Goal: Task Accomplishment & Management: Use online tool/utility

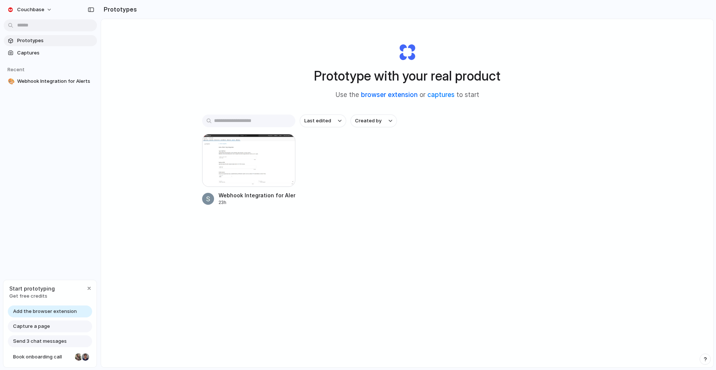
click at [402, 94] on link "browser extension" at bounding box center [389, 94] width 57 height 7
click at [439, 97] on link "captures" at bounding box center [440, 94] width 27 height 7
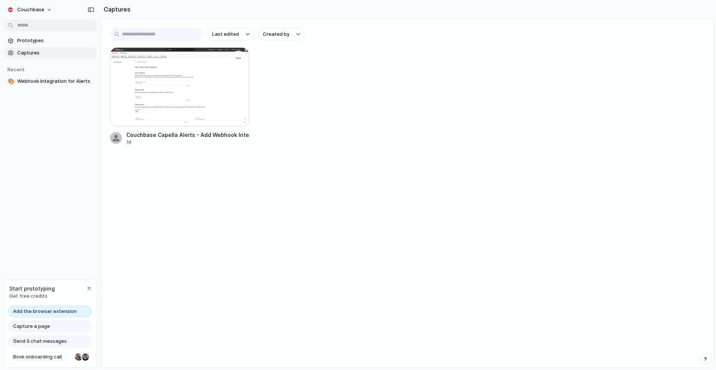
click at [182, 81] on div at bounding box center [179, 86] width 139 height 79
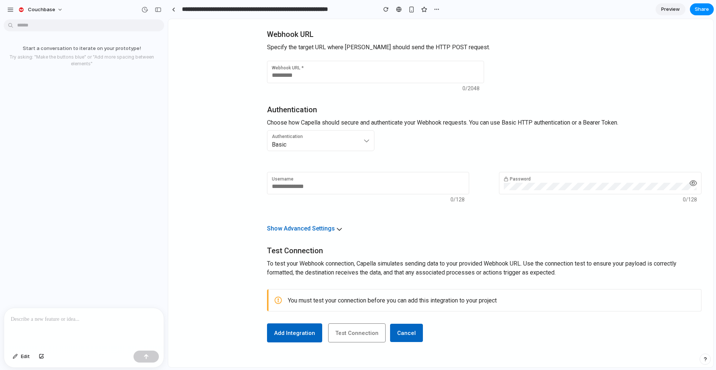
scroll to position [212, 0]
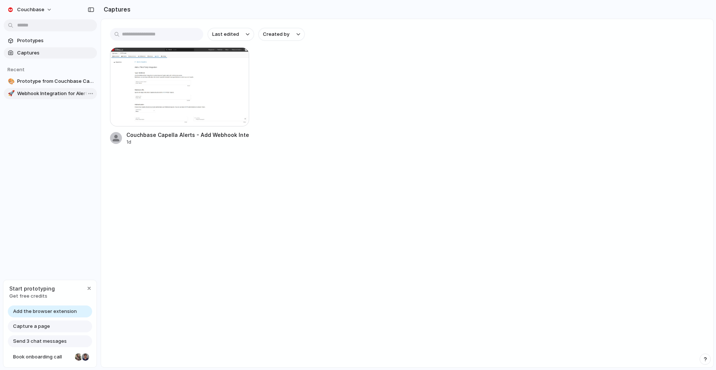
click at [40, 97] on span "Webhook Integration for Alerts" at bounding box center [55, 93] width 77 height 7
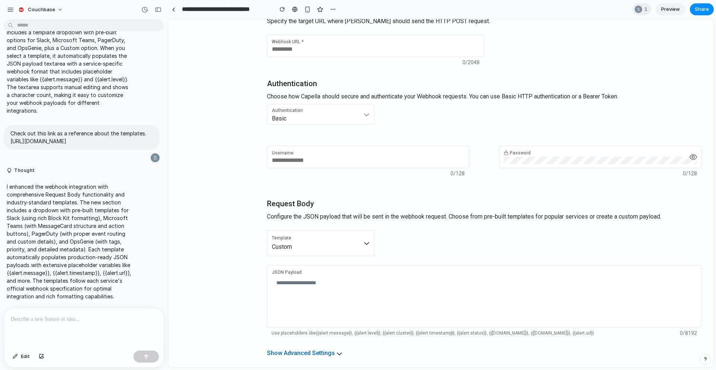
scroll to position [304, 0]
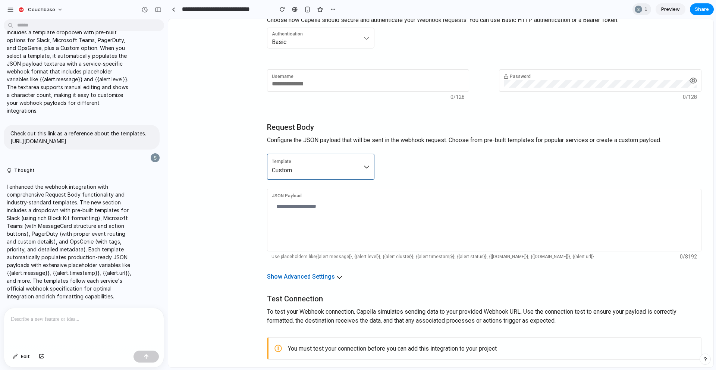
click at [367, 168] on icon at bounding box center [366, 167] width 6 height 6
click at [288, 209] on li "Slack" at bounding box center [296, 207] width 55 height 12
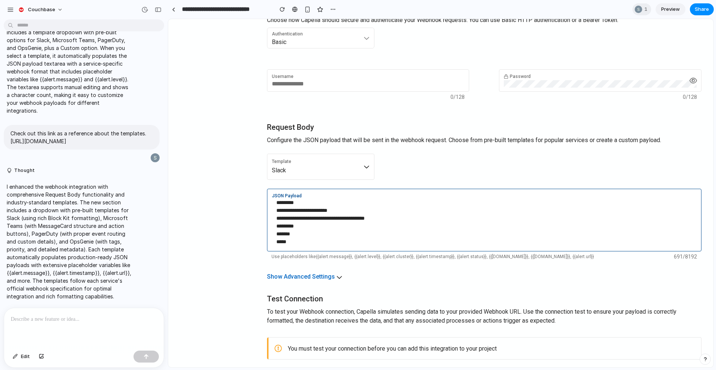
scroll to position [232, 0]
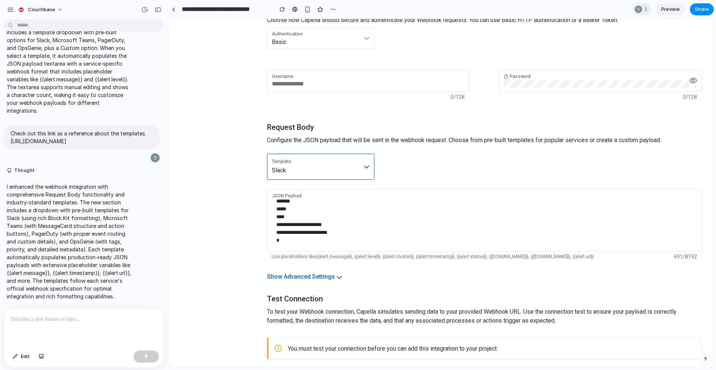
click at [361, 169] on div "Template Slack" at bounding box center [321, 166] width 98 height 16
click at [290, 223] on span "Microsoft Teams" at bounding box center [292, 222] width 40 height 5
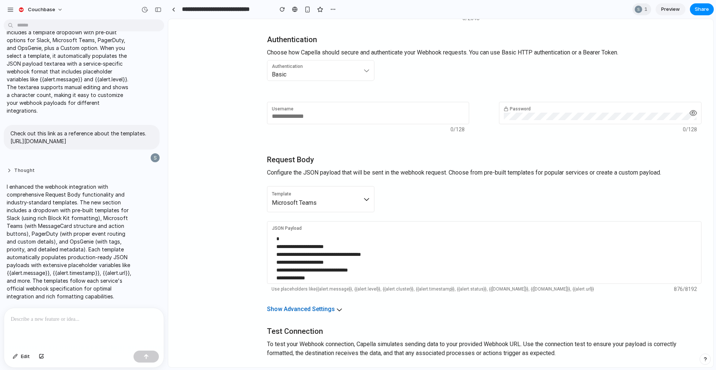
scroll to position [124, 0]
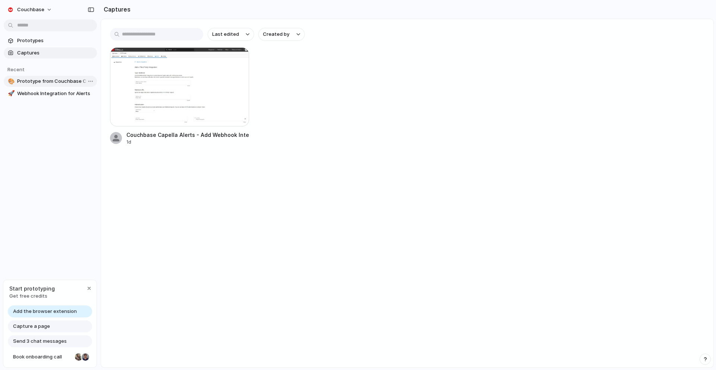
click at [37, 76] on link "🎨 Prototype from Couchbase Capella Alerts - Add Webhook Integration" at bounding box center [50, 81] width 93 height 11
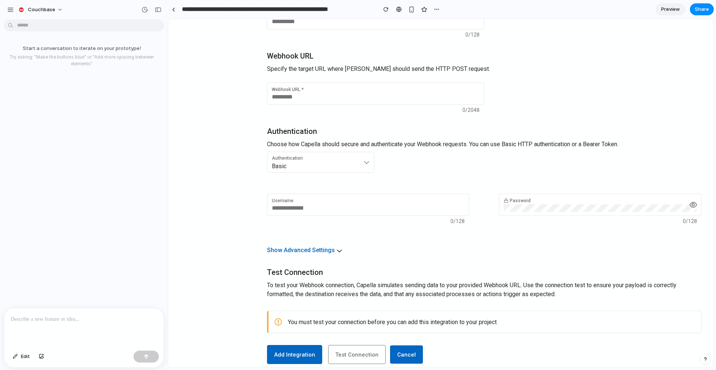
scroll to position [212, 0]
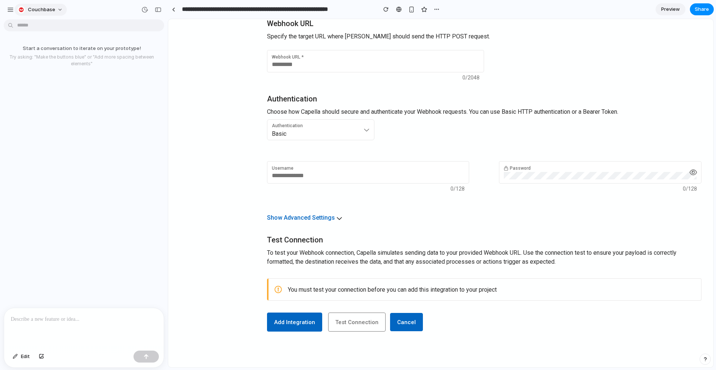
click at [50, 12] on span "Couchbase" at bounding box center [41, 9] width 27 height 7
click at [9, 10] on div "Settings Invite members Change theme Sign out" at bounding box center [358, 185] width 716 height 370
click at [9, 10] on div "button" at bounding box center [10, 9] width 7 height 7
click at [30, 9] on span "Couchbase" at bounding box center [41, 9] width 27 height 7
click at [12, 10] on div "Settings Invite members Change theme Sign out" at bounding box center [358, 185] width 716 height 370
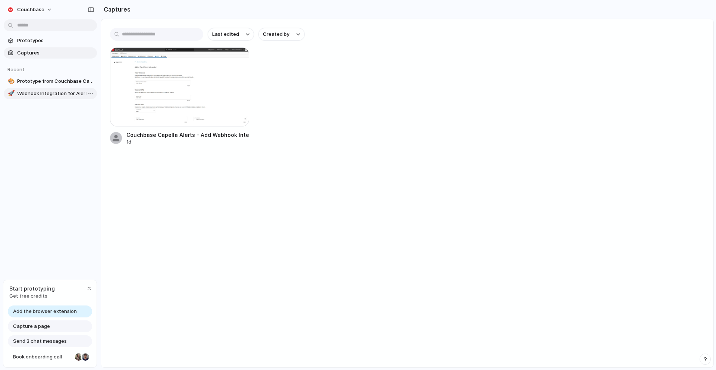
click at [32, 93] on span "Webhook Integration for Alerts" at bounding box center [55, 93] width 77 height 7
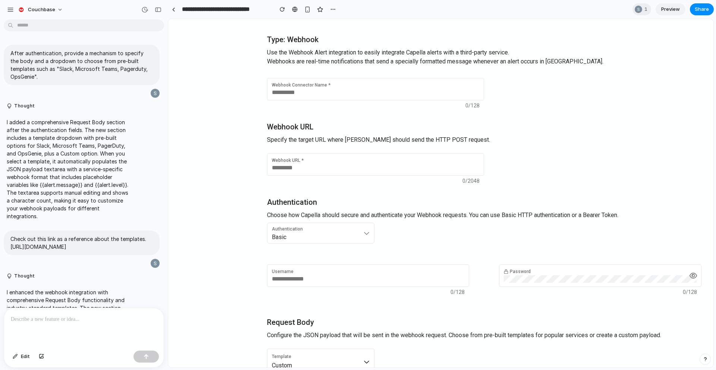
scroll to position [110, 0]
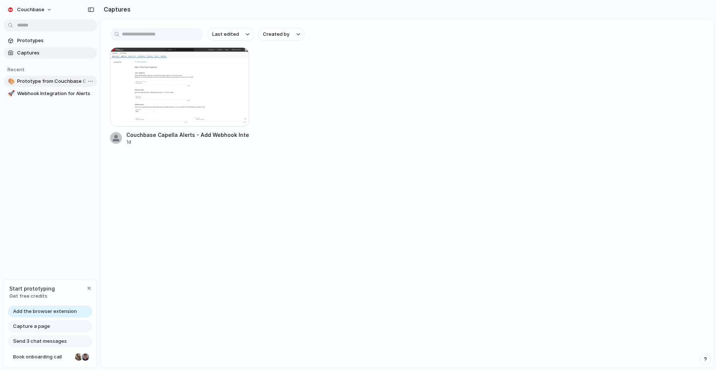
click at [40, 82] on span "Prototype from Couchbase Capella Alerts - Add Webhook Integration" at bounding box center [55, 81] width 77 height 7
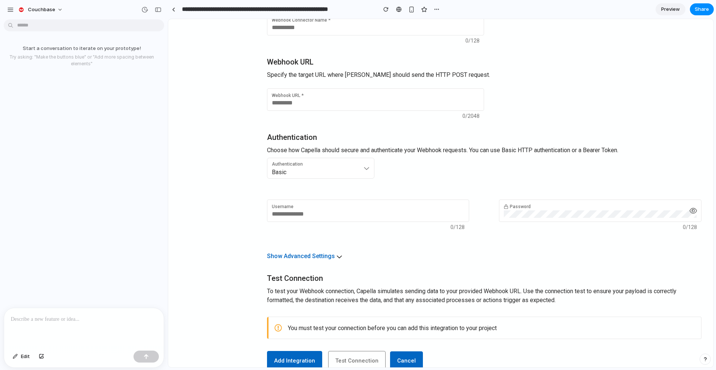
scroll to position [210, 0]
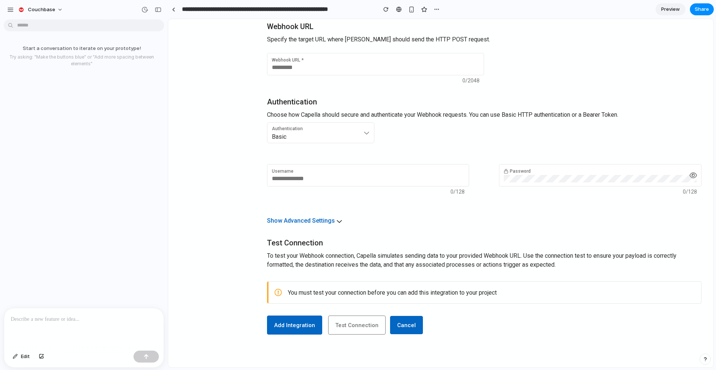
click at [48, 320] on p at bounding box center [84, 319] width 146 height 9
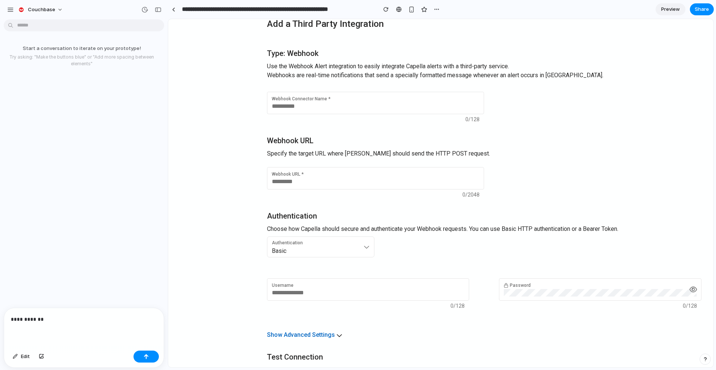
scroll to position [97, 0]
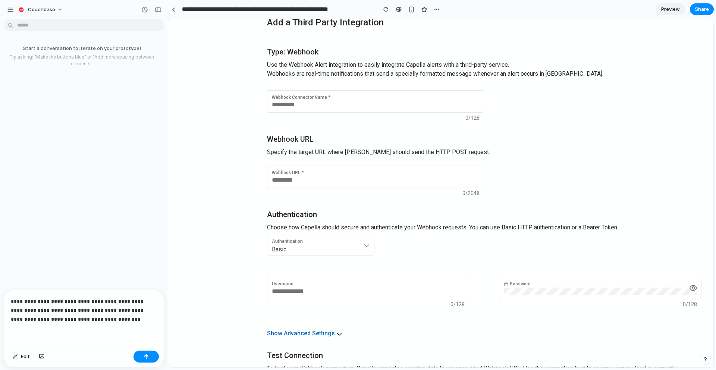
click at [67, 305] on p "**********" at bounding box center [82, 310] width 143 height 27
click at [133, 319] on p "**********" at bounding box center [82, 310] width 143 height 27
click at [75, 298] on p "**********" at bounding box center [82, 310] width 143 height 27
click at [86, 318] on p "**********" at bounding box center [82, 306] width 143 height 36
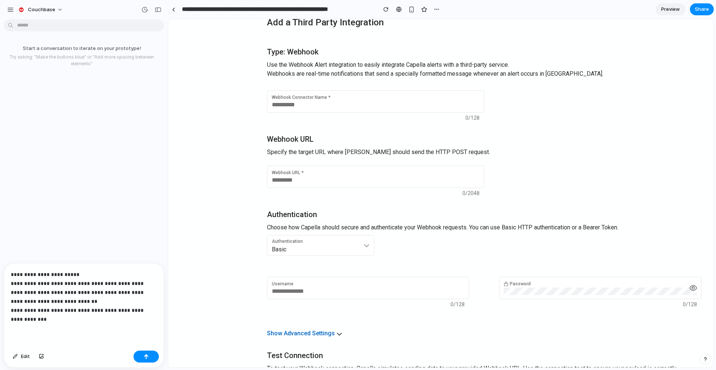
drag, startPoint x: 102, startPoint y: 309, endPoint x: 114, endPoint y: 321, distance: 16.6
click at [114, 321] on div "**********" at bounding box center [84, 305] width 160 height 84
drag, startPoint x: 103, startPoint y: 308, endPoint x: 111, endPoint y: 315, distance: 10.5
click at [111, 315] on p "**********" at bounding box center [82, 297] width 143 height 54
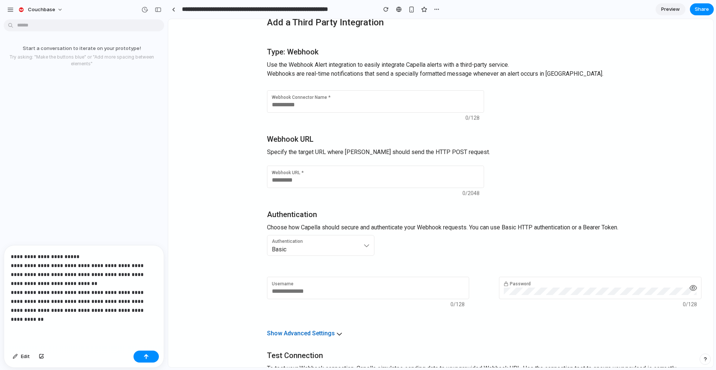
click at [41, 308] on p "**********" at bounding box center [82, 288] width 143 height 72
click at [116, 317] on p "**********" at bounding box center [82, 288] width 143 height 72
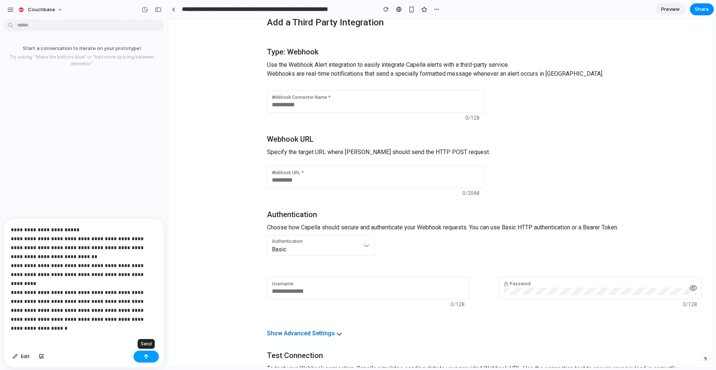
click at [154, 357] on button "button" at bounding box center [145, 356] width 25 height 12
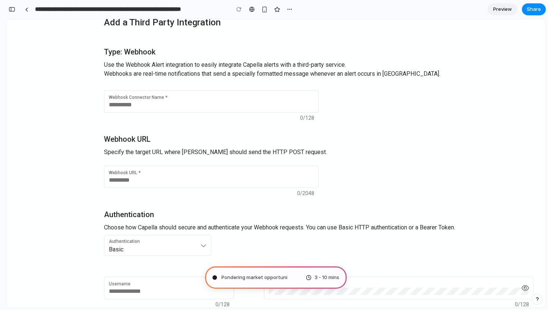
scroll to position [57, 0]
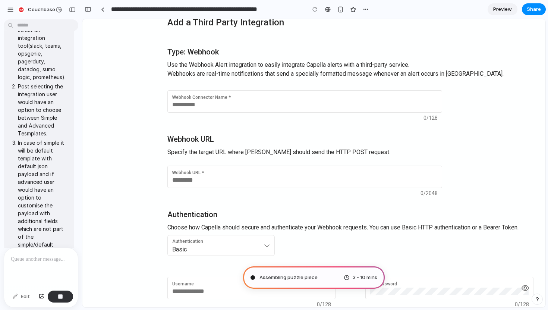
type input "**********"
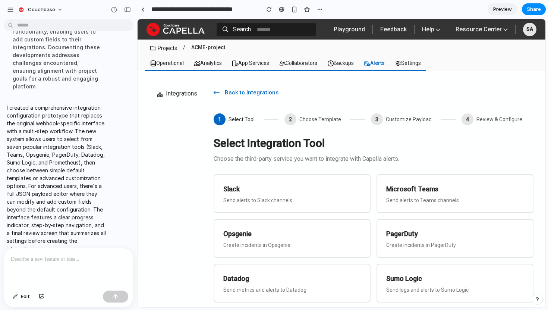
scroll to position [419, 0]
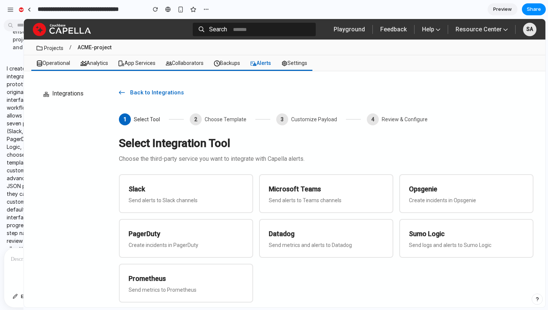
drag, startPoint x: 166, startPoint y: 136, endPoint x: 23, endPoint y: 129, distance: 142.9
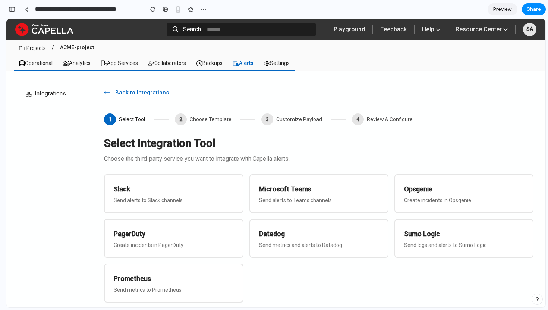
scroll to position [544, 0]
click at [206, 196] on div "Slack Send alerts to Slack channels" at bounding box center [173, 193] width 139 height 39
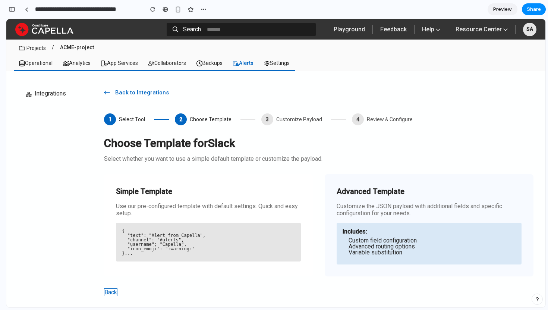
scroll to position [14, 0]
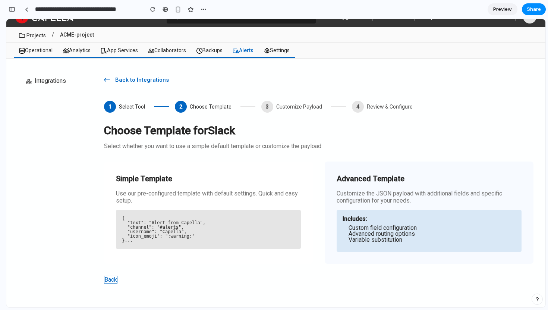
click at [388, 238] on li "Variable substitution" at bounding box center [432, 240] width 167 height 6
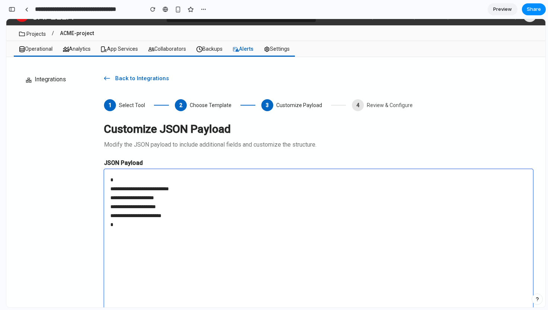
click at [202, 217] on textarea "**********" at bounding box center [318, 243] width 429 height 149
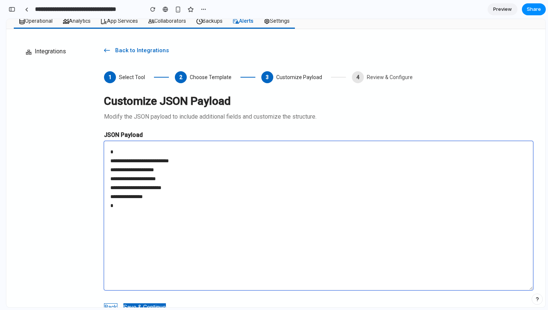
scroll to position [70, 0]
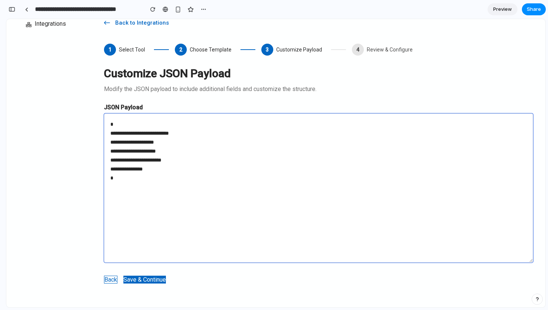
type textarea "**********"
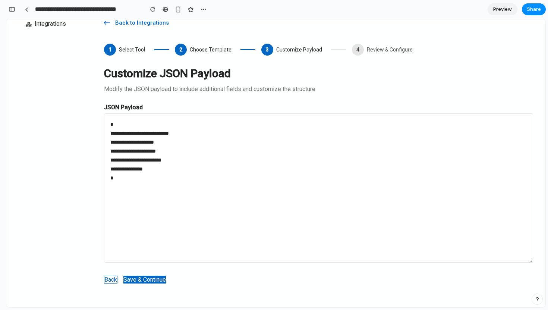
click at [136, 281] on button "Save & Continue" at bounding box center [144, 279] width 42 height 8
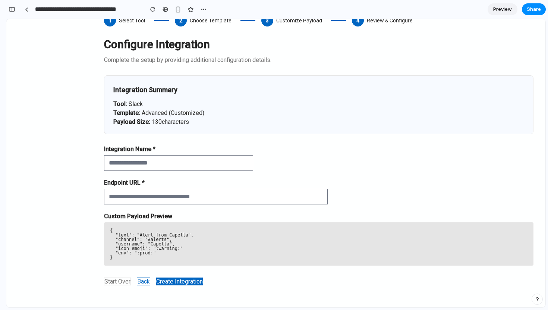
scroll to position [101, 0]
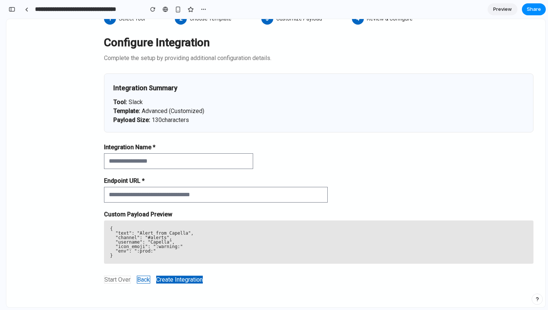
click at [181, 280] on button "Create Integration" at bounding box center [179, 279] width 47 height 8
click at [26, 12] on link at bounding box center [26, 9] width 11 height 11
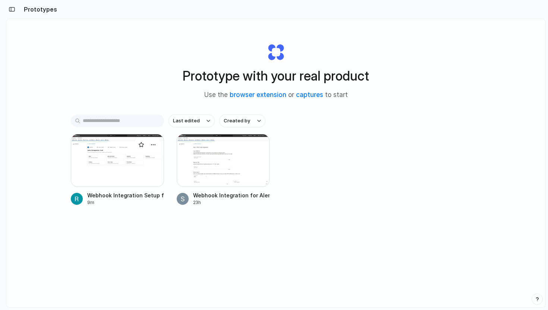
click at [132, 164] on div at bounding box center [117, 160] width 93 height 53
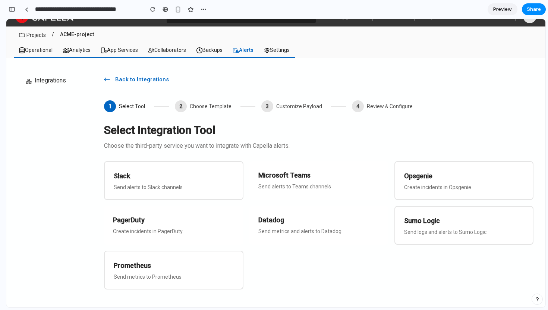
scroll to position [13, 0]
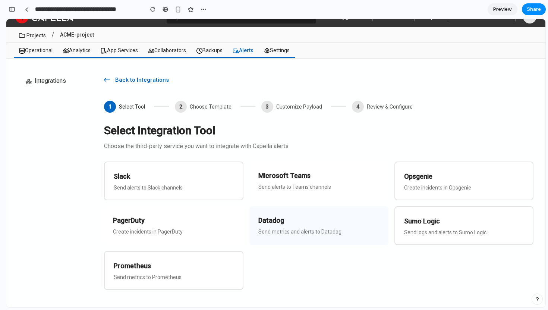
click at [306, 232] on p "Send metrics and alerts to Datadog" at bounding box center [318, 232] width 121 height 6
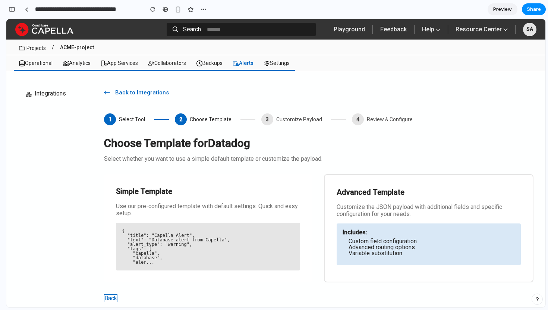
scroll to position [20, 0]
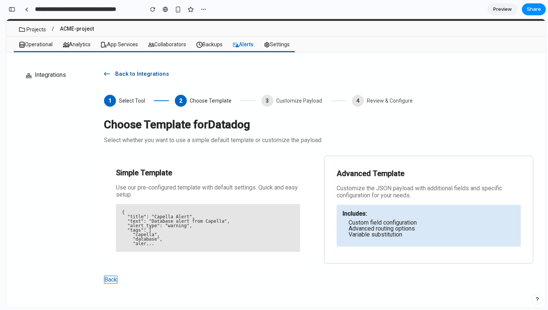
click at [107, 74] on icon "button" at bounding box center [107, 74] width 6 height 6
click at [107, 71] on icon "button" at bounding box center [107, 74] width 6 height 6
click at [105, 71] on icon "button" at bounding box center [107, 74] width 6 height 6
click at [110, 280] on button "Back" at bounding box center [110, 279] width 13 height 8
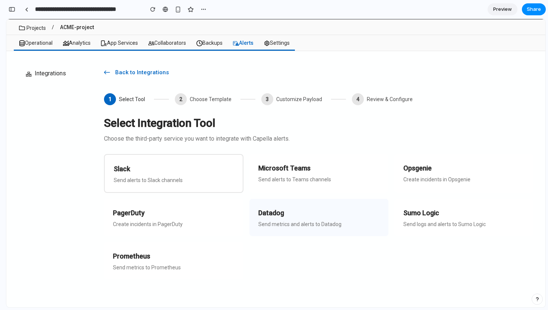
click at [285, 219] on div "Datadog Send metrics and alerts to Datadog" at bounding box center [318, 217] width 139 height 37
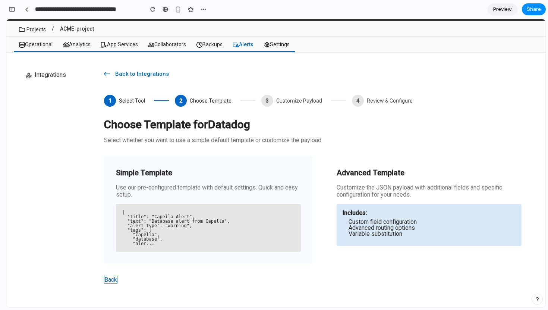
click at [271, 216] on pre "{ "title": "Capella Alert", "text": "Database alert from Capella", "alert_type"…" at bounding box center [208, 228] width 173 height 36
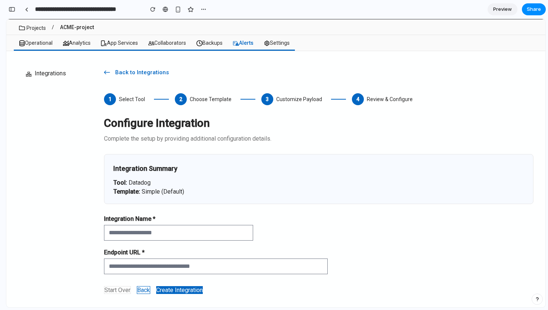
click at [144, 292] on button "Back" at bounding box center [143, 290] width 13 height 8
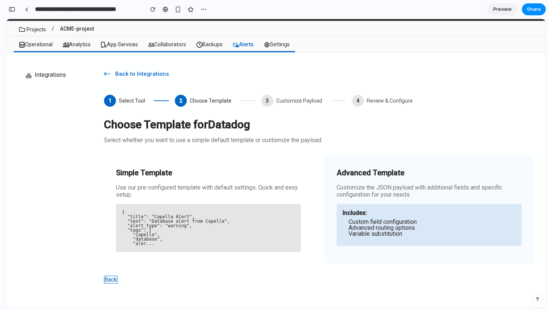
click at [358, 205] on div "Includes: Custom field configuration Advanced routing options Variable substitu…" at bounding box center [429, 225] width 185 height 42
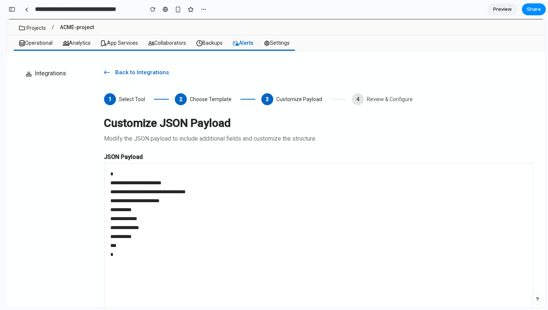
scroll to position [70, 0]
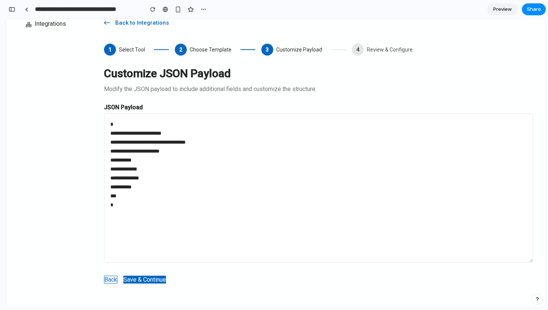
click at [149, 281] on button "Save & Continue" at bounding box center [144, 279] width 42 height 8
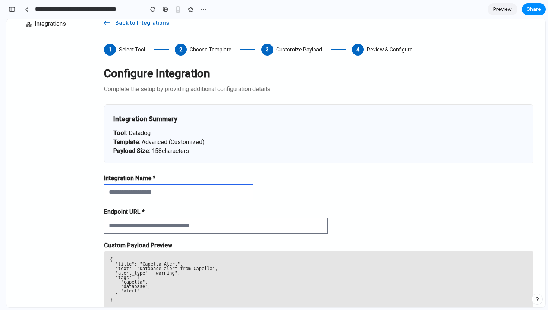
click at [194, 193] on input "text" at bounding box center [178, 192] width 149 height 16
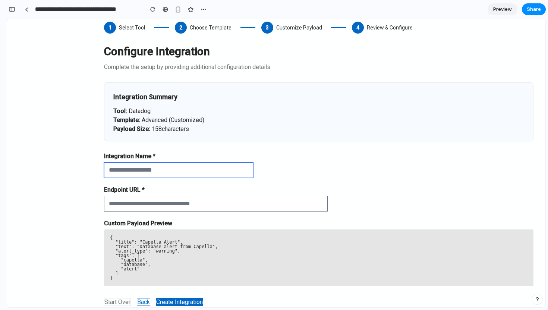
scroll to position [114, 0]
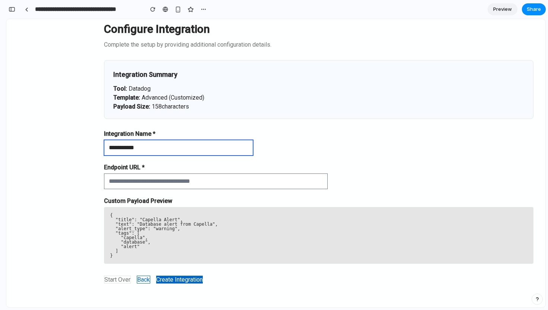
type input "**********"
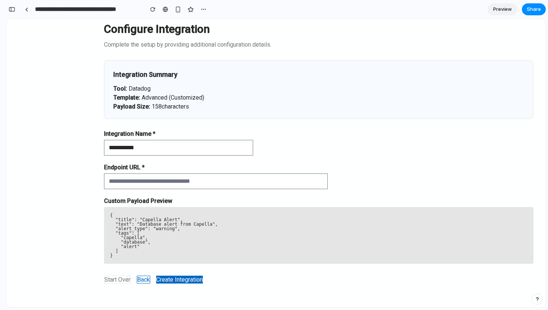
click at [176, 282] on button "Create Integration" at bounding box center [179, 279] width 47 height 8
click at [179, 279] on button "Create Integration" at bounding box center [179, 279] width 47 height 8
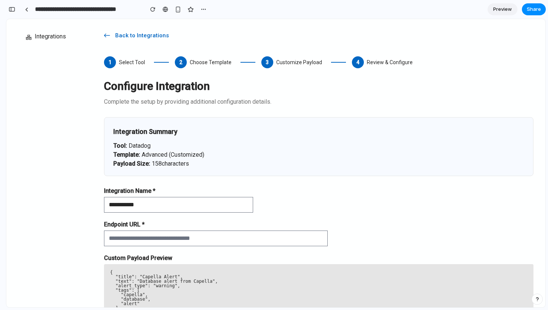
scroll to position [0, 0]
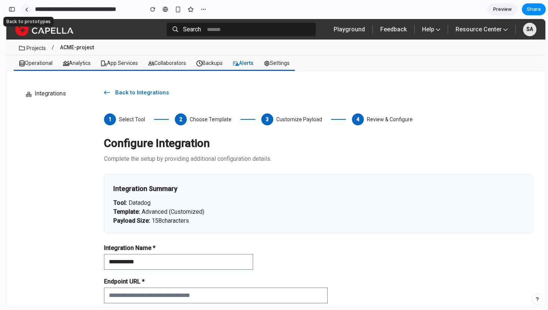
click at [26, 9] on div at bounding box center [26, 9] width 3 height 4
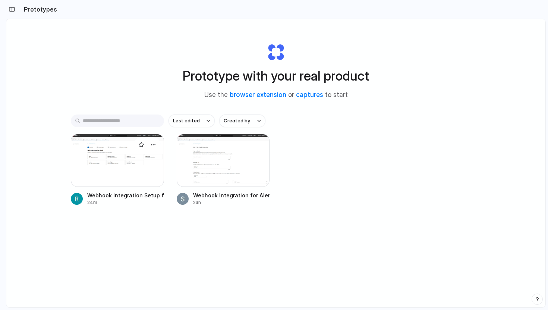
click at [126, 178] on div at bounding box center [117, 160] width 93 height 53
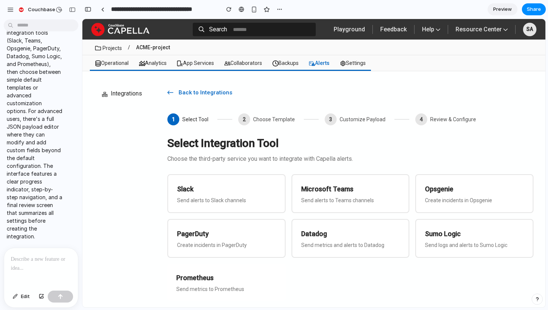
click at [20, 260] on p at bounding box center [41, 259] width 60 height 9
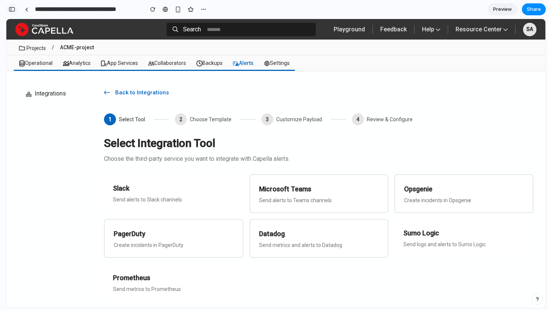
click at [10, 10] on div "button" at bounding box center [12, 9] width 7 height 5
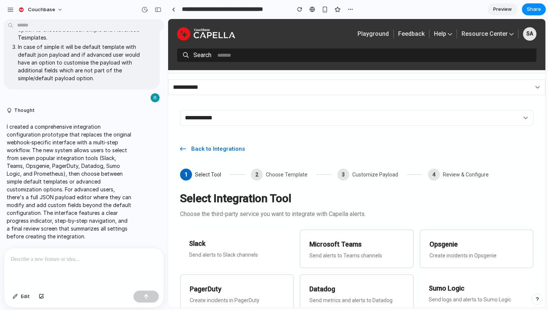
scroll to position [70, 0]
click at [15, 267] on div at bounding box center [84, 268] width 160 height 40
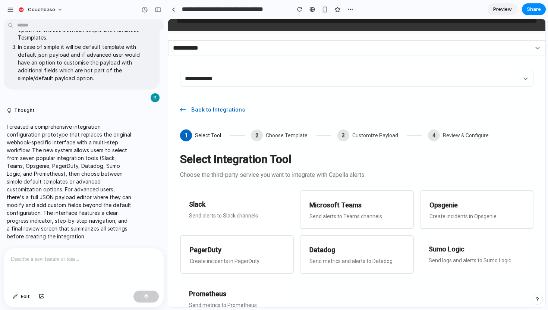
scroll to position [51, 0]
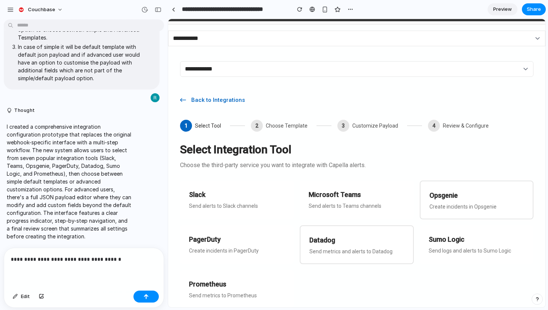
click at [102, 256] on p "**********" at bounding box center [82, 259] width 143 height 9
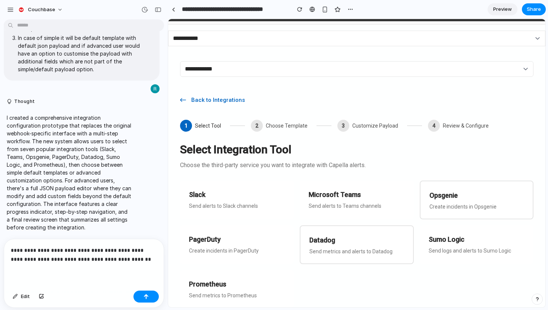
click at [74, 258] on p "**********" at bounding box center [82, 255] width 143 height 18
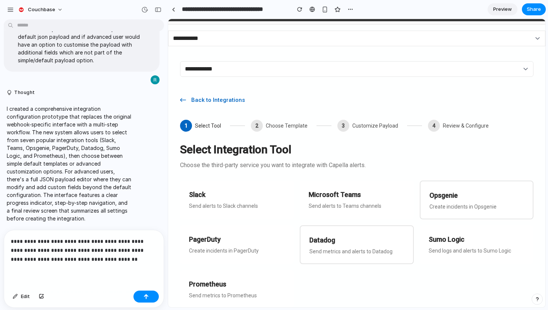
click at [73, 248] on p "**********" at bounding box center [82, 250] width 143 height 27
click at [37, 259] on p "**********" at bounding box center [82, 250] width 143 height 27
click at [89, 247] on p "**********" at bounding box center [82, 250] width 143 height 27
click at [143, 296] on button "button" at bounding box center [145, 296] width 25 height 12
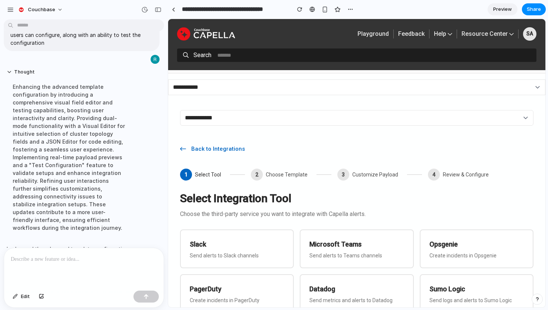
scroll to position [463, 0]
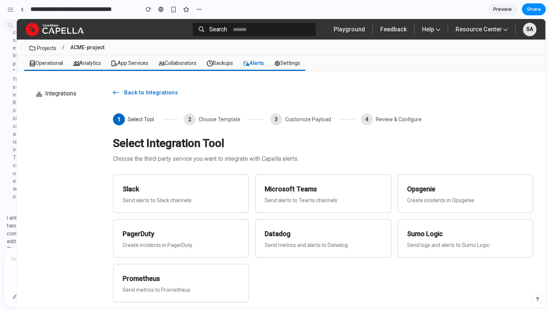
drag, startPoint x: 166, startPoint y: 64, endPoint x: 16, endPoint y: 56, distance: 150.8
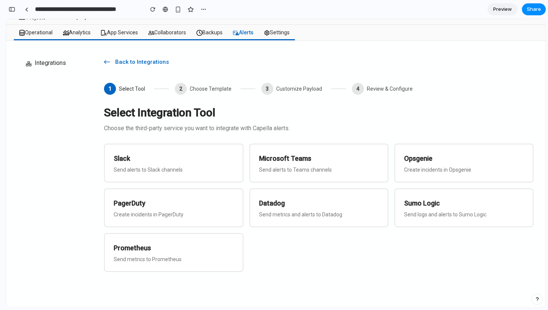
scroll to position [32, 0]
click at [145, 158] on h3 "Slack" at bounding box center [173, 157] width 121 height 10
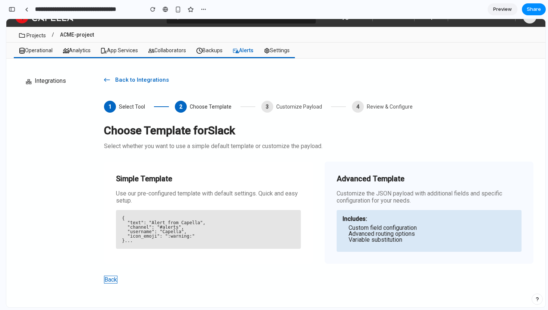
click at [351, 237] on li "Variable substitution" at bounding box center [432, 240] width 167 height 6
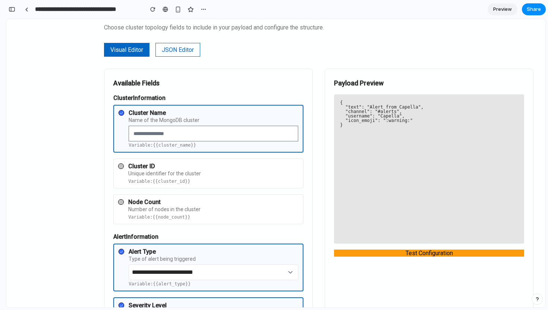
scroll to position [132, 0]
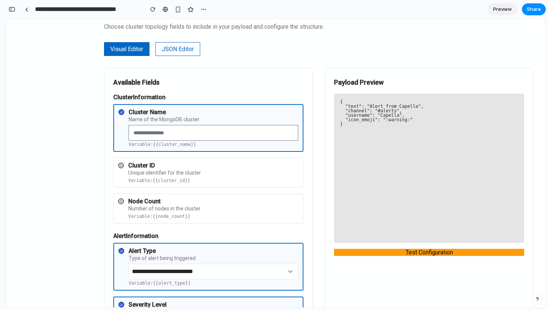
click at [212, 212] on div "Node Count Number of nodes in the cluster Variable: {{node_count}}" at bounding box center [213, 208] width 170 height 20
click at [122, 201] on div at bounding box center [121, 201] width 6 height 6
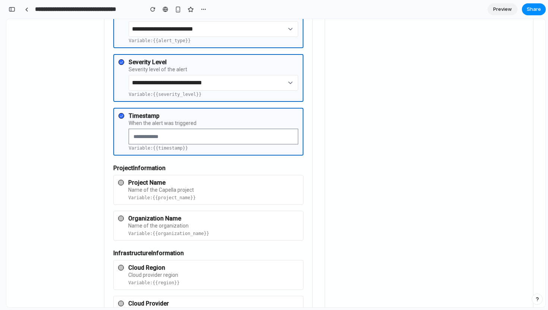
scroll to position [369, 0]
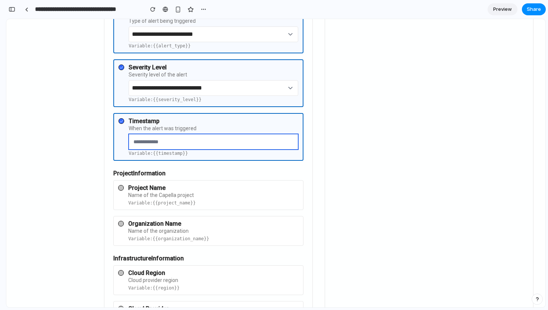
click at [175, 142] on input "text" at bounding box center [214, 142] width 170 height 16
type input "**********"
click at [156, 192] on div "Name of the Capella project" at bounding box center [213, 194] width 170 height 5
click at [121, 188] on div at bounding box center [121, 188] width 6 height 6
click at [122, 223] on div at bounding box center [121, 224] width 6 height 6
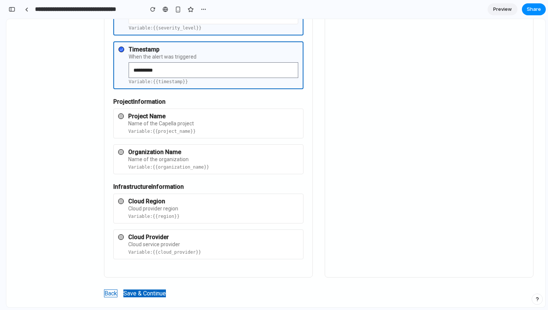
scroll to position [454, 0]
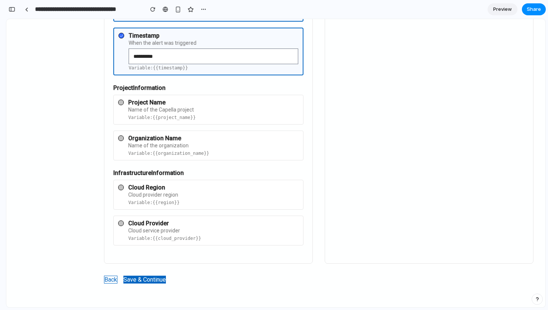
click at [122, 188] on div at bounding box center [121, 188] width 6 height 6
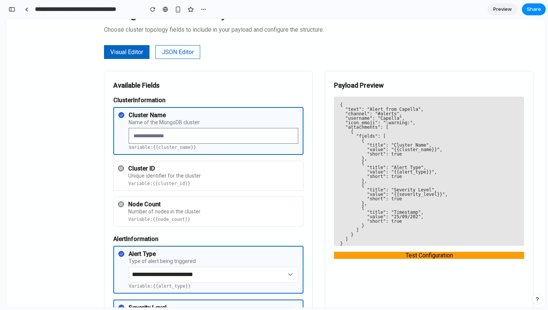
scroll to position [136, 0]
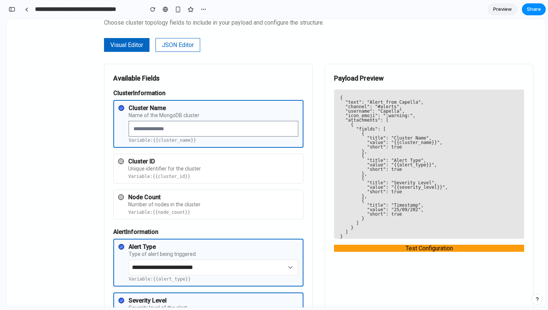
click at [153, 203] on div "Number of nodes in the cluster" at bounding box center [213, 204] width 170 height 5
click at [153, 132] on input "text" at bounding box center [214, 129] width 170 height 16
type input "*******"
click at [179, 44] on button "JSON Editor" at bounding box center [177, 45] width 45 height 14
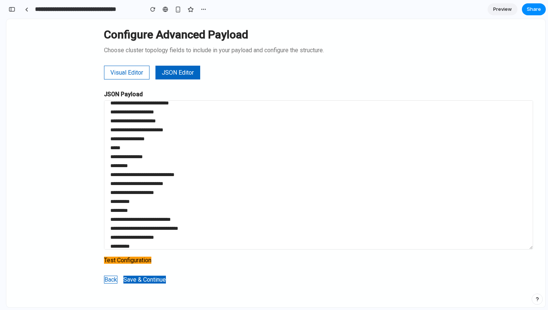
scroll to position [24, 0]
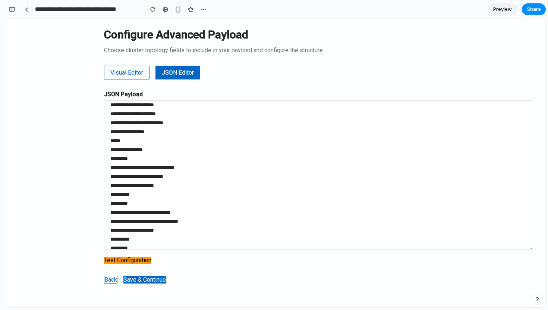
click at [130, 260] on button "Test Configuration" at bounding box center [127, 259] width 47 height 7
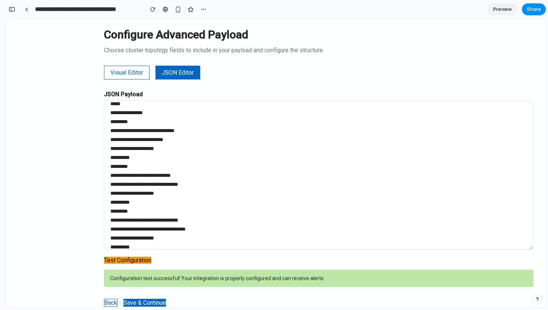
scroll to position [82, 0]
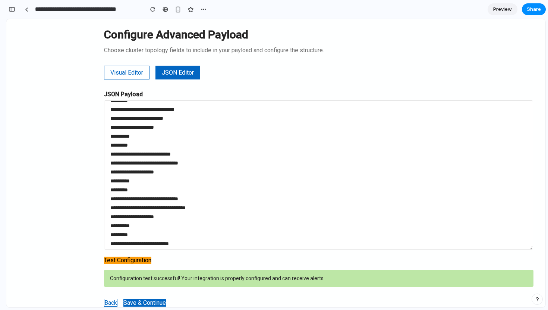
click at [145, 302] on button "Save & Continue" at bounding box center [144, 303] width 42 height 8
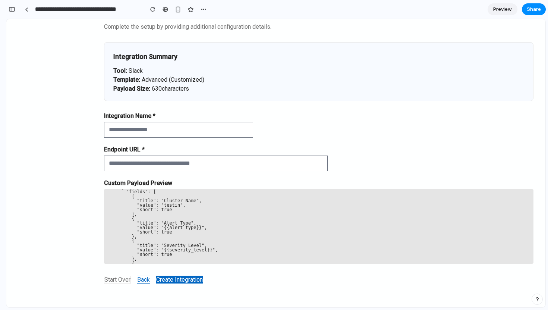
scroll to position [53, 0]
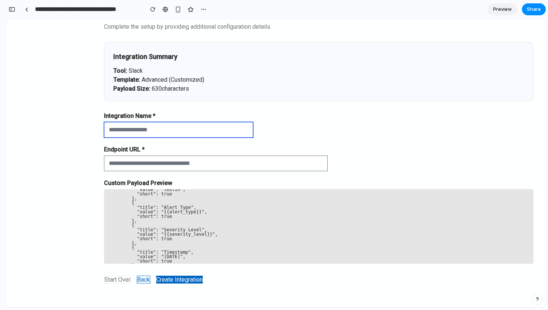
click at [163, 130] on input "text" at bounding box center [178, 130] width 149 height 16
type input "******"
click at [169, 279] on button "Create Integration" at bounding box center [179, 279] width 47 height 8
click at [184, 280] on button "Create Integration" at bounding box center [179, 279] width 47 height 8
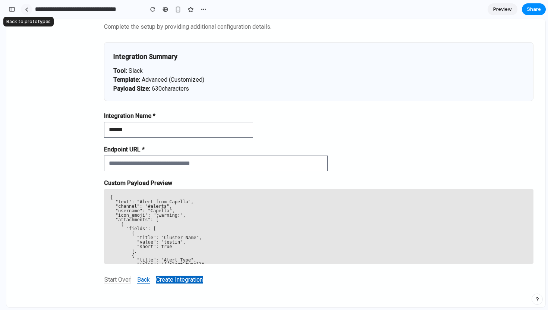
click at [27, 10] on div at bounding box center [26, 9] width 3 height 4
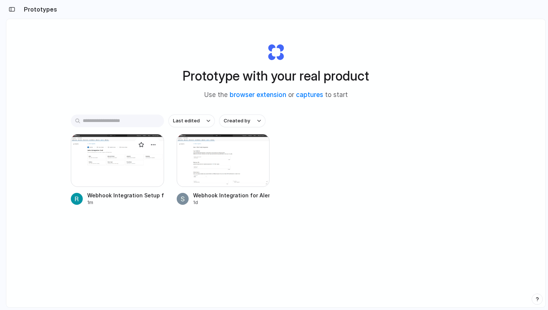
click at [136, 179] on div at bounding box center [117, 160] width 93 height 53
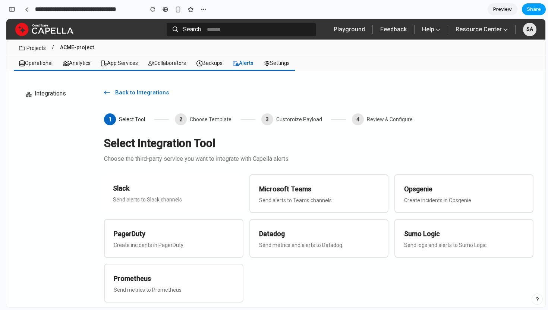
click at [533, 8] on span "Share" at bounding box center [534, 9] width 14 height 7
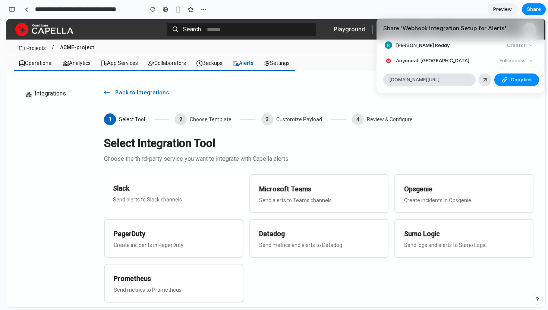
scroll to position [952, 0]
click at [532, 61] on div "Full access" at bounding box center [517, 61] width 40 height 10
click at [520, 83] on span "Copy link" at bounding box center [521, 79] width 21 height 7
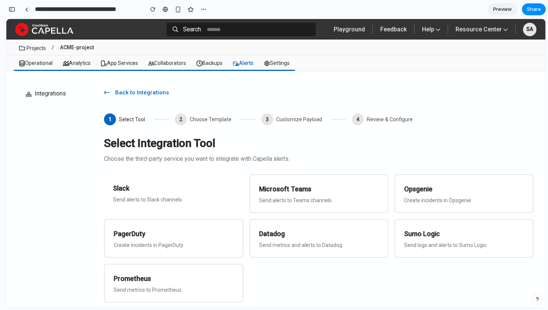
click at [536, 11] on div "Share ' Webhook Integration Setup for Alerts ' Roopa Gopal Reddy Creator Anyone…" at bounding box center [274, 155] width 548 height 310
click at [532, 11] on span "Share" at bounding box center [534, 9] width 14 height 7
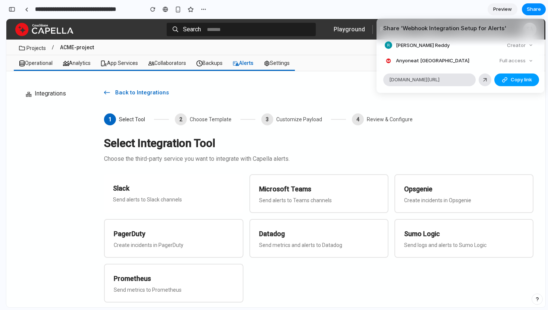
click at [511, 79] on span "Copy link" at bounding box center [521, 79] width 21 height 7
click at [351, 238] on div "Share ' Webhook Integration Setup for Alerts ' Roopa Gopal Reddy Creator Anyone…" at bounding box center [274, 155] width 548 height 310
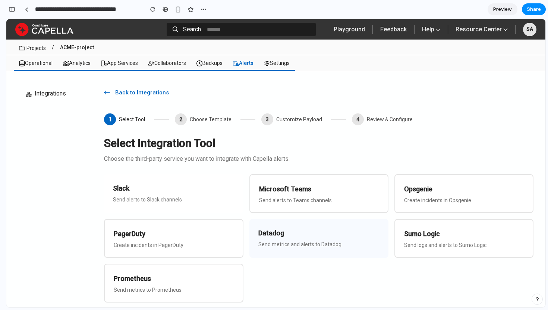
click at [351, 238] on h3 "Datadog" at bounding box center [318, 233] width 121 height 10
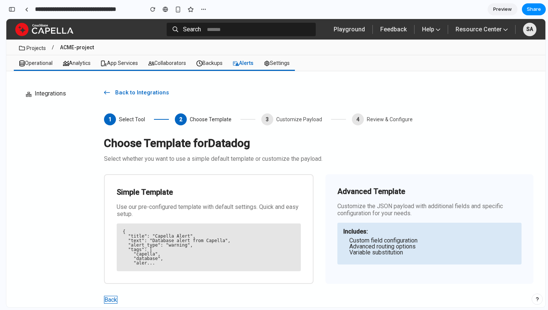
scroll to position [20, 0]
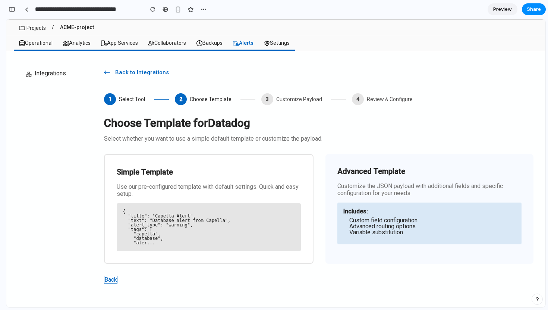
click at [363, 214] on strong "Includes:" at bounding box center [355, 211] width 25 height 7
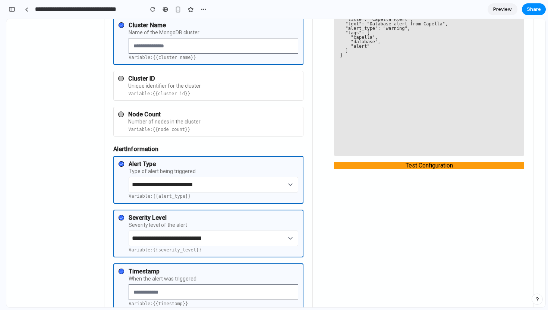
scroll to position [225, 0]
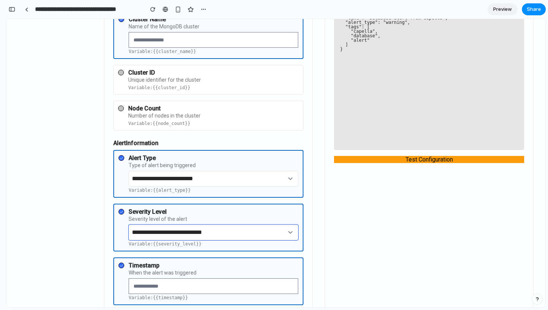
click at [206, 234] on select "**********" at bounding box center [214, 232] width 170 height 16
click at [240, 177] on select "**********" at bounding box center [214, 179] width 170 height 16
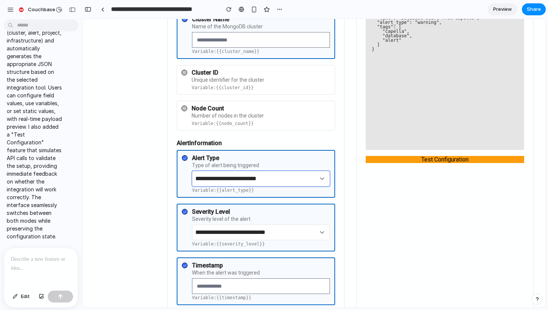
scroll to position [0, 0]
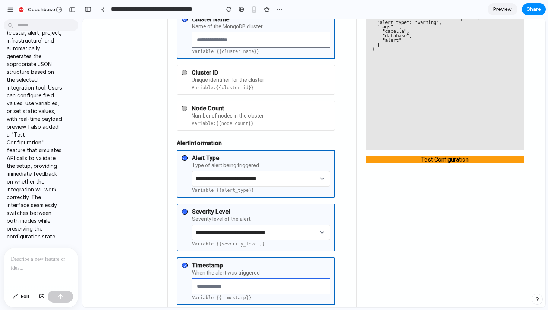
click at [225, 290] on input "text" at bounding box center [261, 286] width 138 height 16
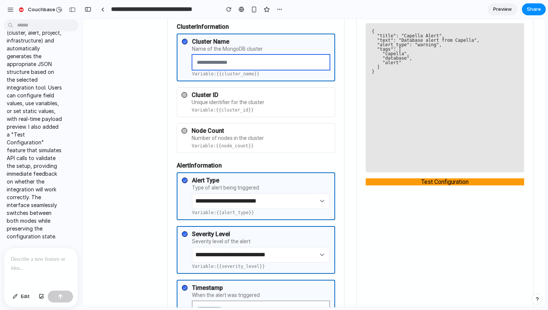
click at [258, 68] on input "text" at bounding box center [261, 62] width 138 height 16
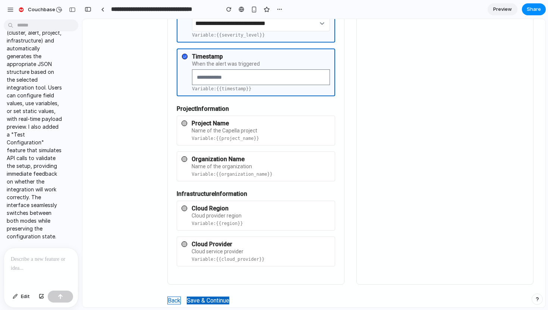
scroll to position [452, 0]
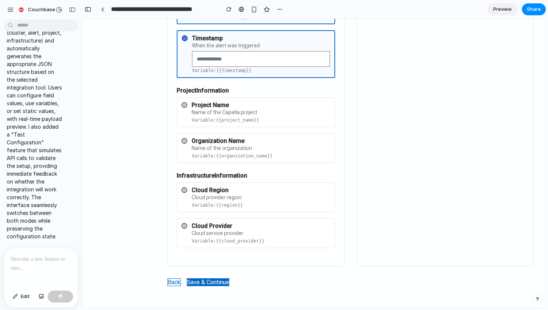
click at [235, 114] on div "Name of the Capella project" at bounding box center [261, 112] width 139 height 5
click at [186, 104] on div at bounding box center [185, 105] width 6 height 6
click at [213, 283] on button "Save & Continue" at bounding box center [208, 282] width 42 height 8
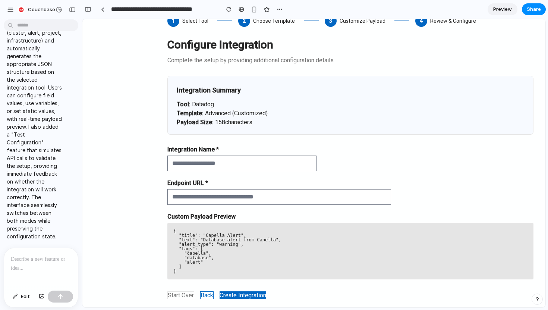
scroll to position [114, 0]
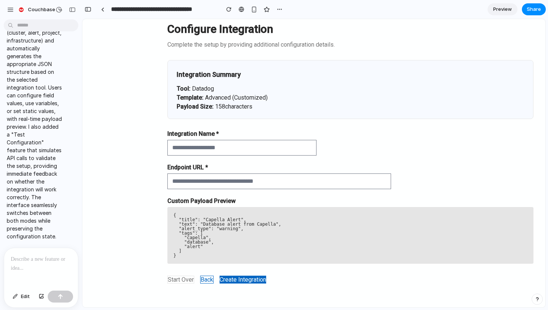
click at [251, 280] on button "Create Integration" at bounding box center [243, 279] width 47 height 8
click at [211, 278] on button "Back" at bounding box center [206, 279] width 13 height 8
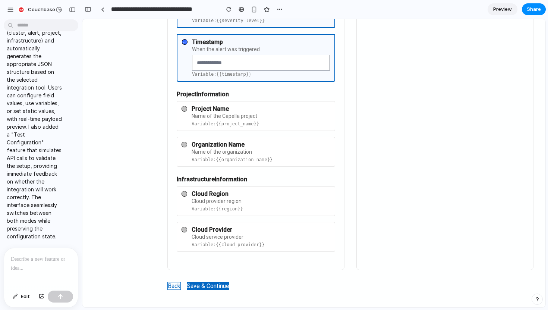
scroll to position [454, 0]
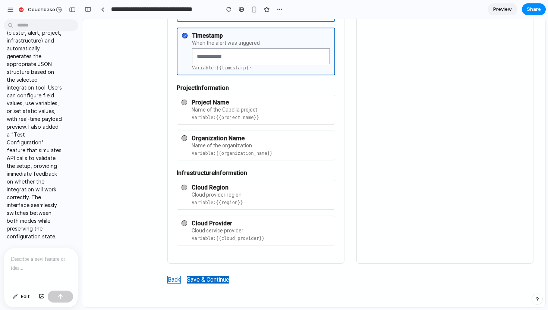
click at [224, 229] on div "Cloud service provider" at bounding box center [261, 230] width 139 height 5
click at [224, 193] on div "Cloud provider region" at bounding box center [261, 194] width 139 height 5
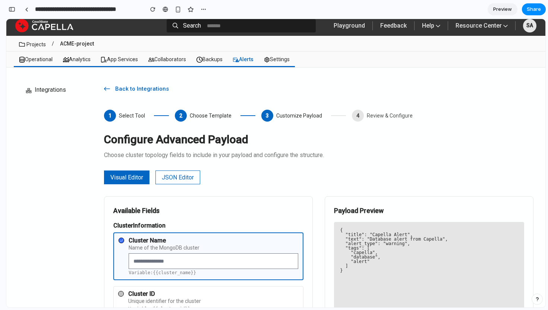
scroll to position [0, 0]
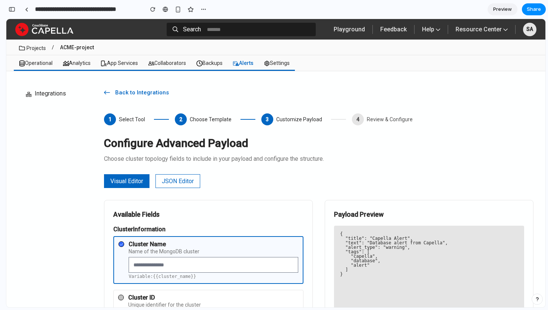
click at [174, 182] on button "JSON Editor" at bounding box center [177, 181] width 45 height 14
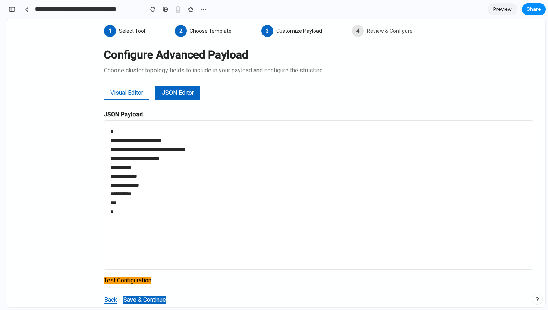
scroll to position [108, 0]
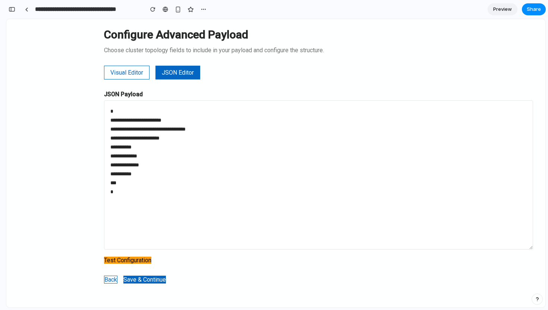
click at [130, 74] on button "Visual Editor" at bounding box center [126, 73] width 45 height 14
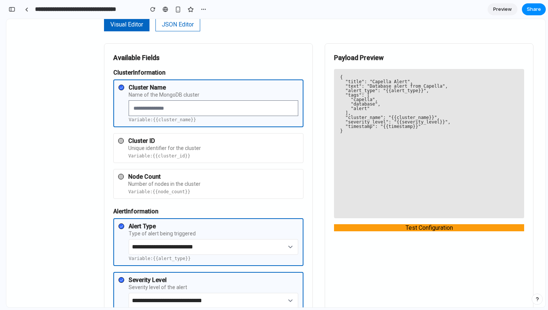
scroll to position [165, 0]
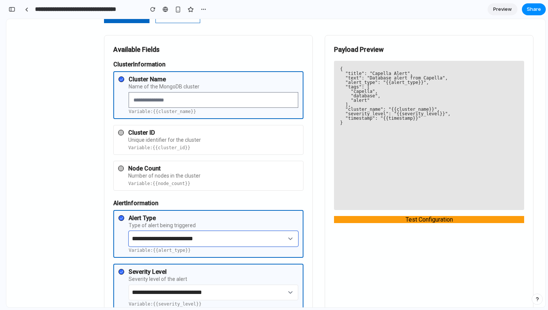
click at [177, 240] on select "**********" at bounding box center [214, 239] width 170 height 16
select select "********"
click at [129, 231] on select "**********" at bounding box center [214, 239] width 170 height 16
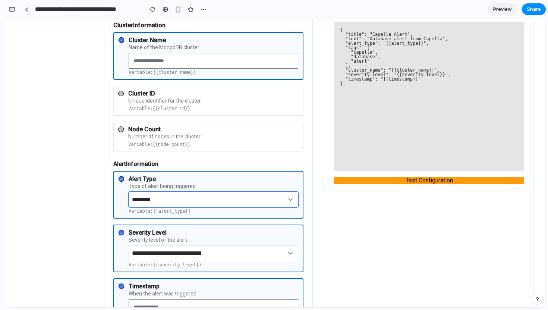
scroll to position [204, 0]
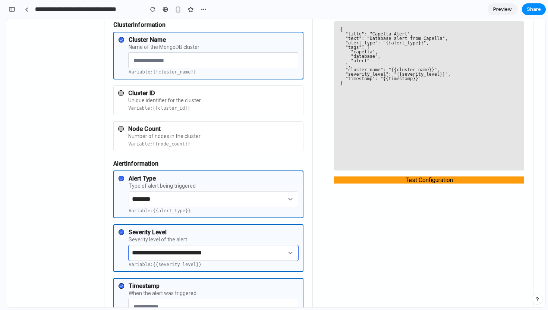
click at [160, 253] on select "**********" at bounding box center [214, 253] width 170 height 16
select select "********"
click at [129, 245] on select "**********" at bounding box center [214, 253] width 170 height 16
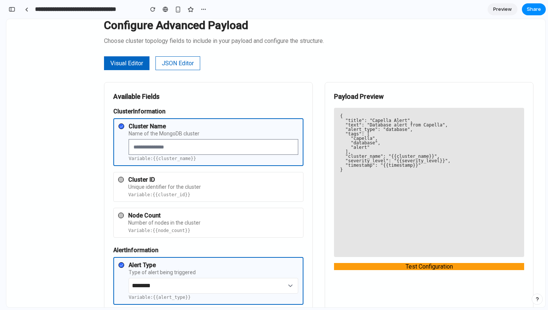
scroll to position [78, 0]
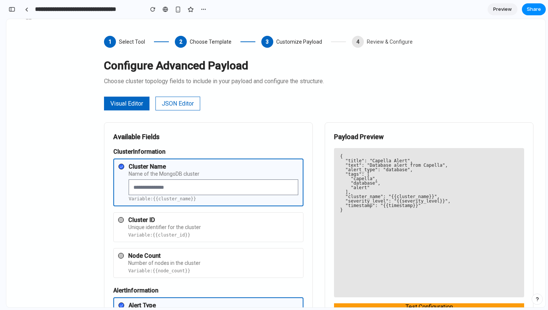
click at [174, 105] on button "JSON Editor" at bounding box center [177, 104] width 45 height 14
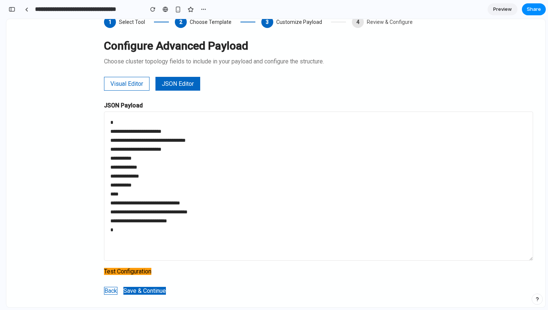
scroll to position [108, 0]
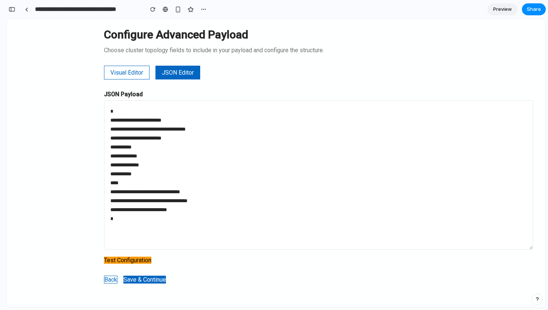
click at [133, 261] on button "Test Configuration" at bounding box center [127, 259] width 47 height 7
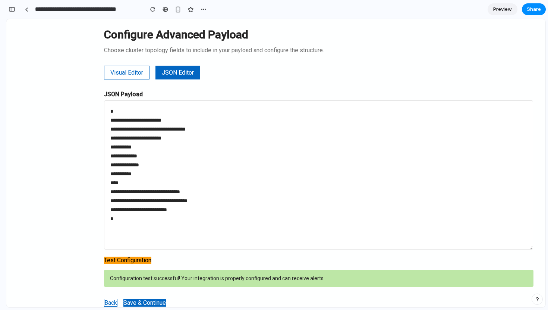
scroll to position [132, 0]
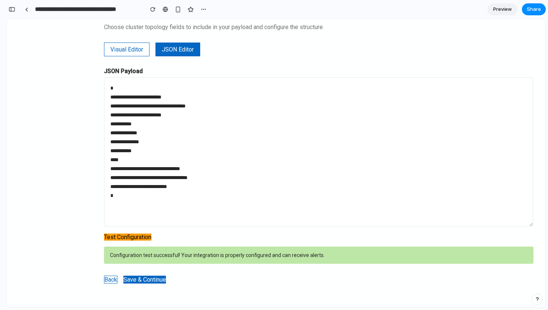
click at [145, 280] on button "Save & Continue" at bounding box center [144, 279] width 42 height 8
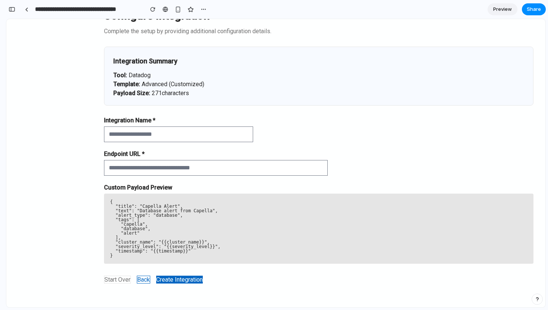
scroll to position [127, 0]
click at [171, 280] on button "Create Integration" at bounding box center [179, 279] width 47 height 8
click at [536, 10] on span "Share" at bounding box center [534, 9] width 14 height 7
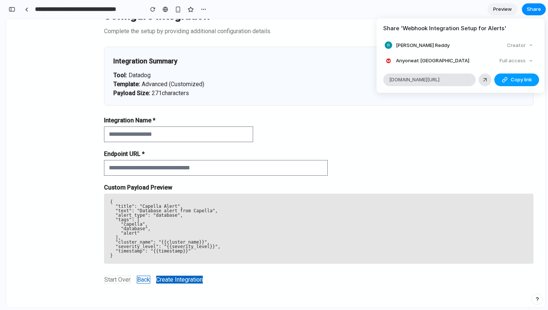
click at [514, 79] on span "Copy link" at bounding box center [521, 79] width 21 height 7
click at [66, 163] on div "Share ' Webhook Integration Setup for Alerts ' Roopa Gopal Reddy Creator Anyone…" at bounding box center [274, 155] width 548 height 310
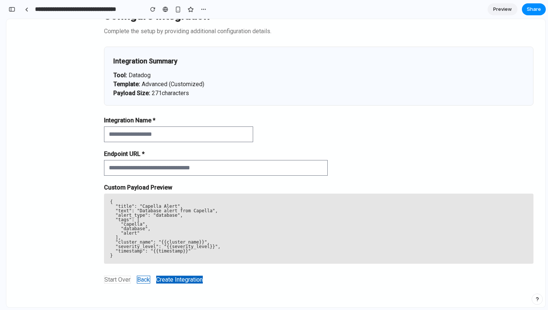
scroll to position [0, 0]
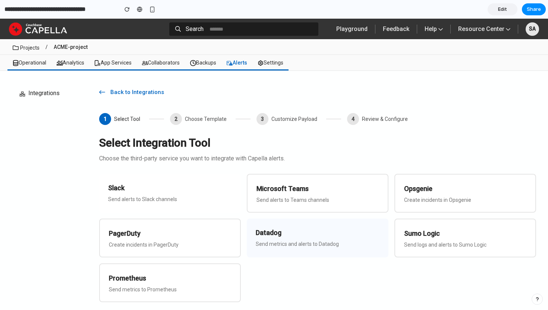
click at [278, 228] on h3 "Datadog" at bounding box center [318, 232] width 124 height 10
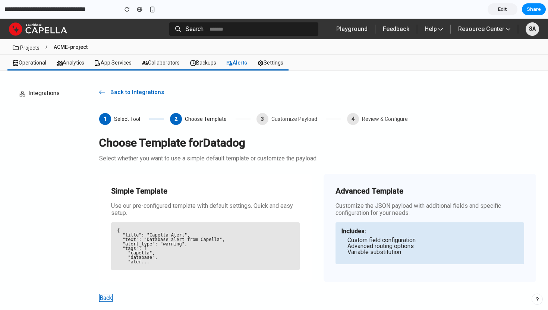
click at [391, 242] on li "Custom field configuration" at bounding box center [432, 240] width 171 height 6
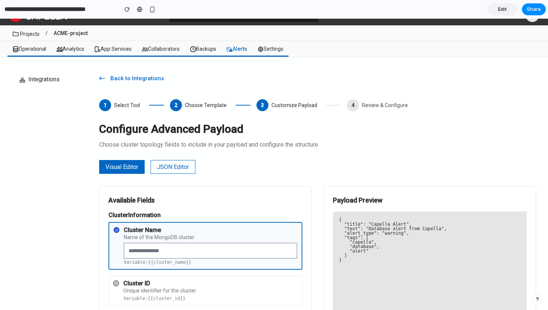
scroll to position [15, 0]
